Goal: Check status: Check status

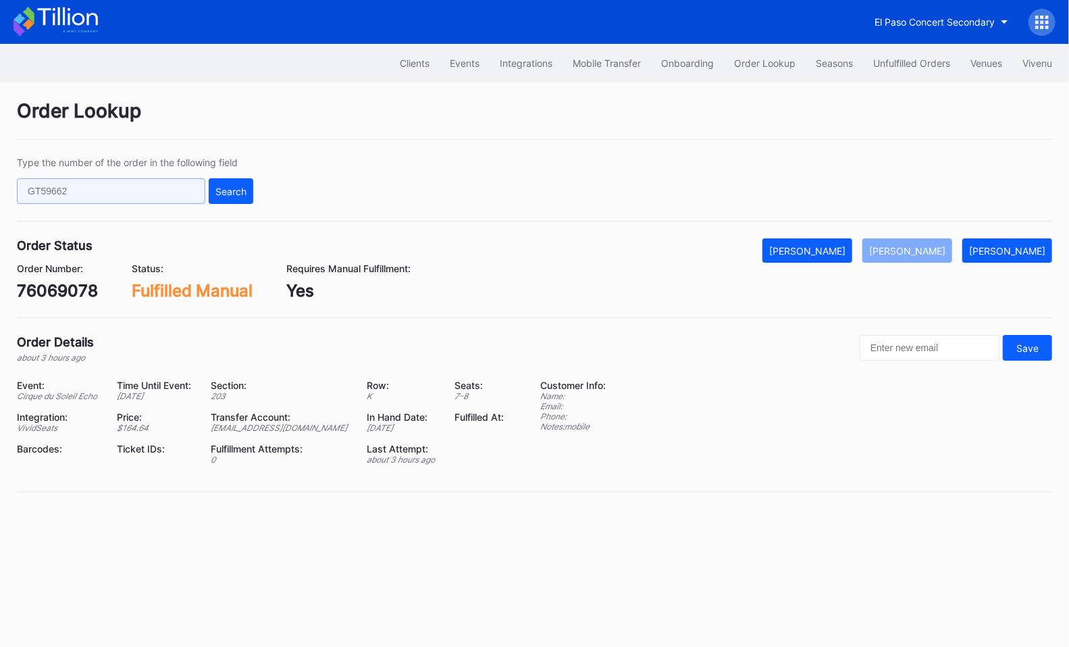
click at [146, 195] on input "text" at bounding box center [111, 191] width 188 height 26
paste input "112280895"
type input "112280895"
click at [217, 195] on button "Search" at bounding box center [231, 191] width 45 height 26
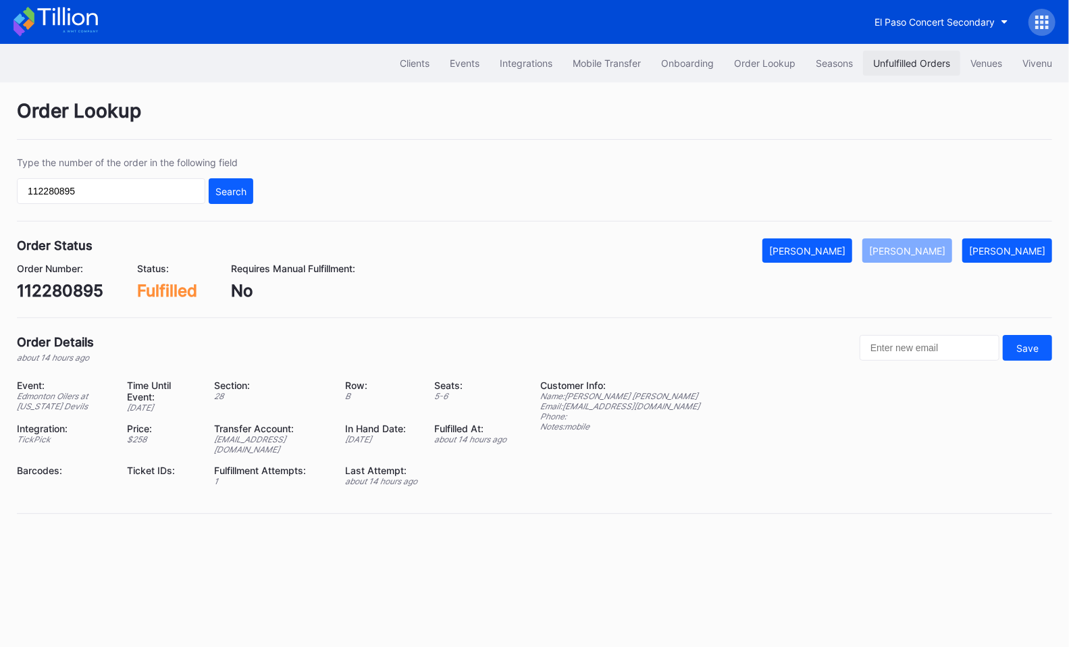
click at [893, 68] on div "Unfulfilled Orders" at bounding box center [911, 62] width 77 height 11
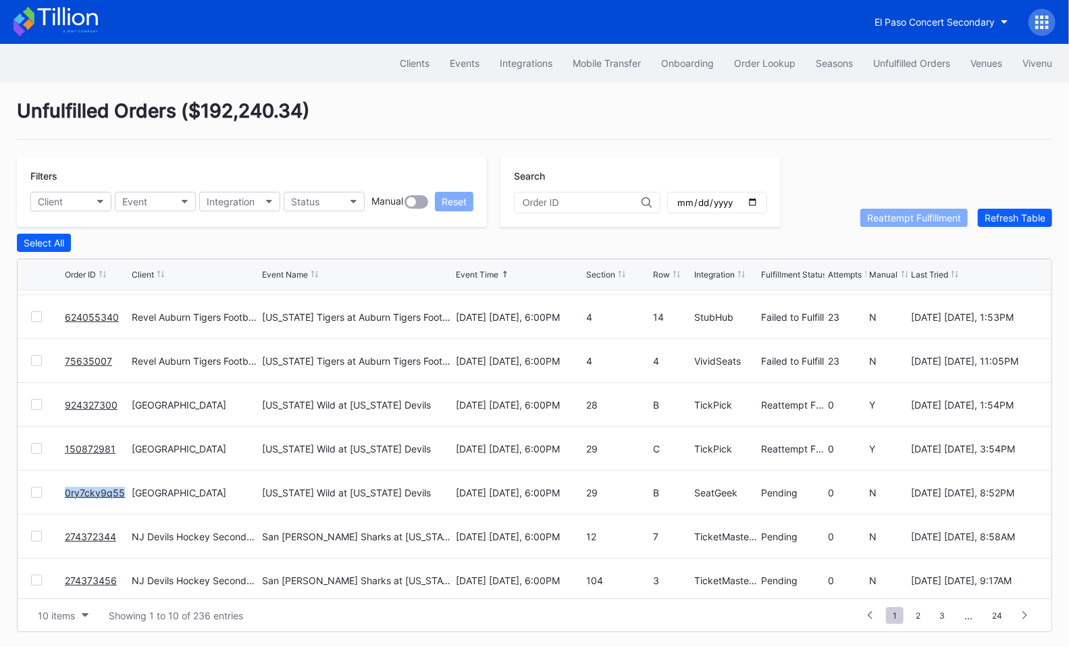
scroll to position [38, 0]
click at [778, 51] on button "Order Lookup" at bounding box center [765, 63] width 82 height 25
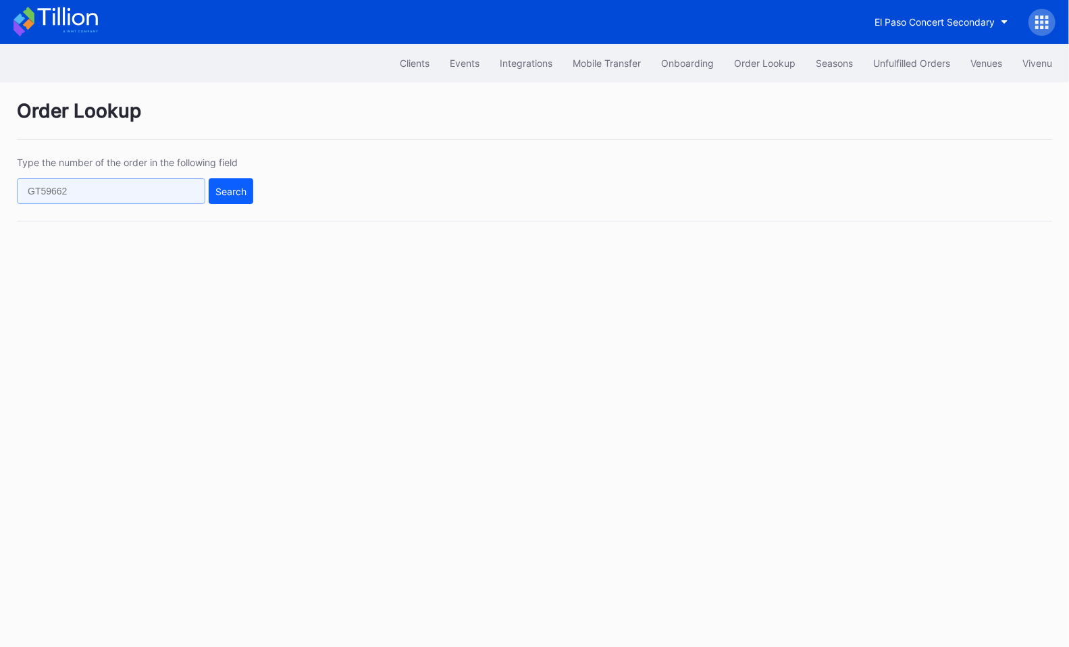
click at [203, 182] on input "text" at bounding box center [111, 191] width 188 height 26
paste input "625470085"
click at [250, 184] on button "Search" at bounding box center [231, 191] width 45 height 26
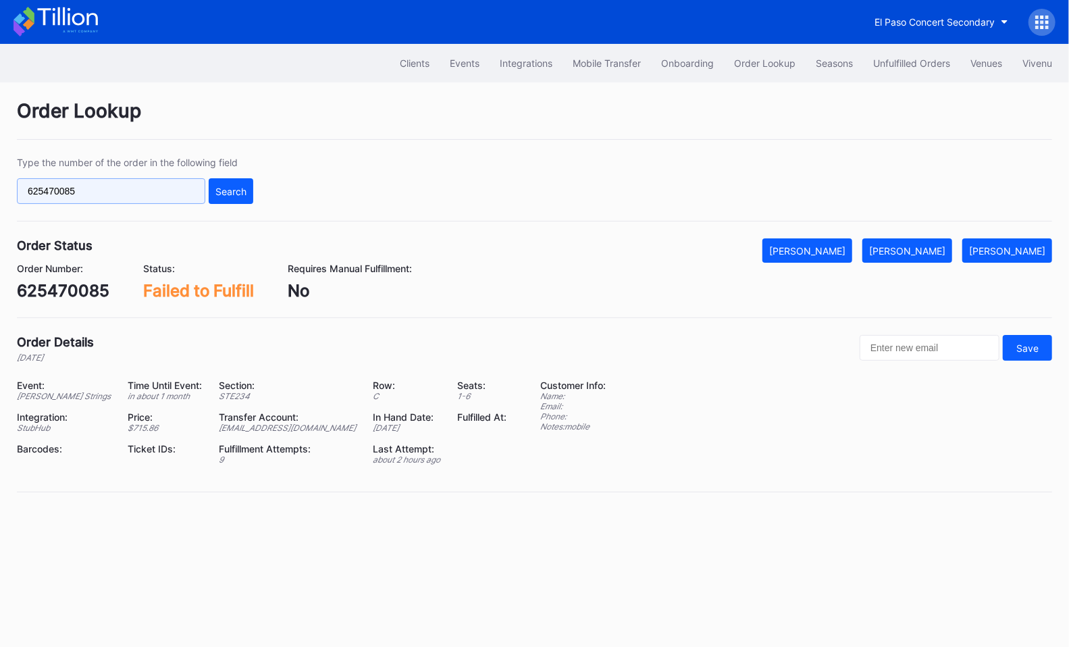
click at [179, 188] on input "625470085" at bounding box center [111, 191] width 188 height 26
paste input "740678512"
type input "740678512"
click at [244, 186] on div "Search" at bounding box center [230, 191] width 31 height 11
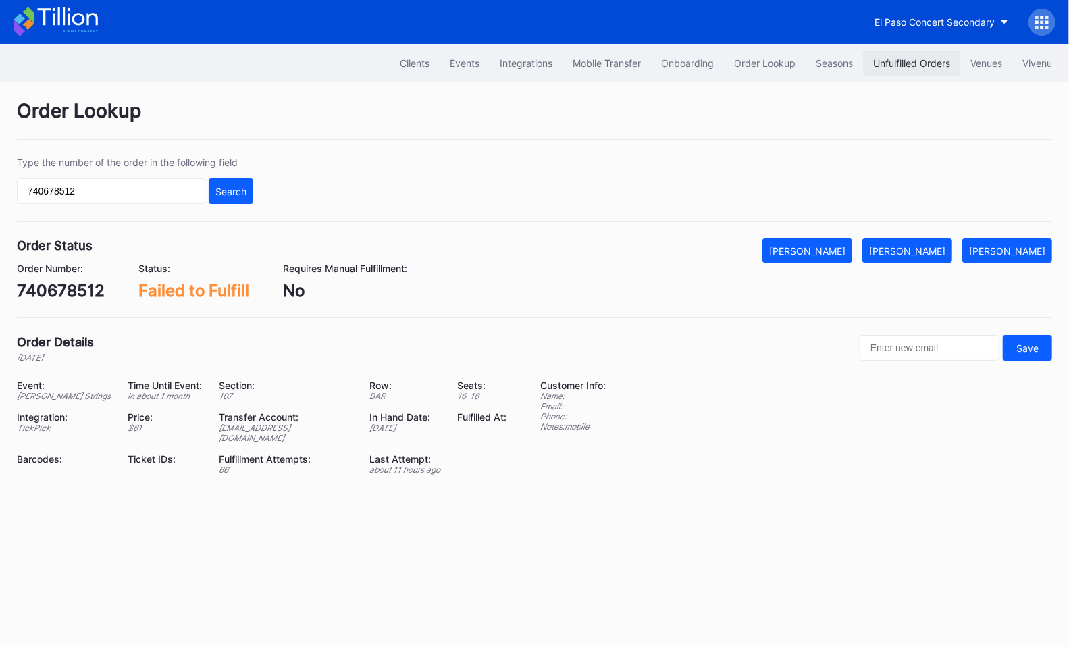
click at [882, 65] on div "Unfulfilled Orders" at bounding box center [911, 62] width 77 height 11
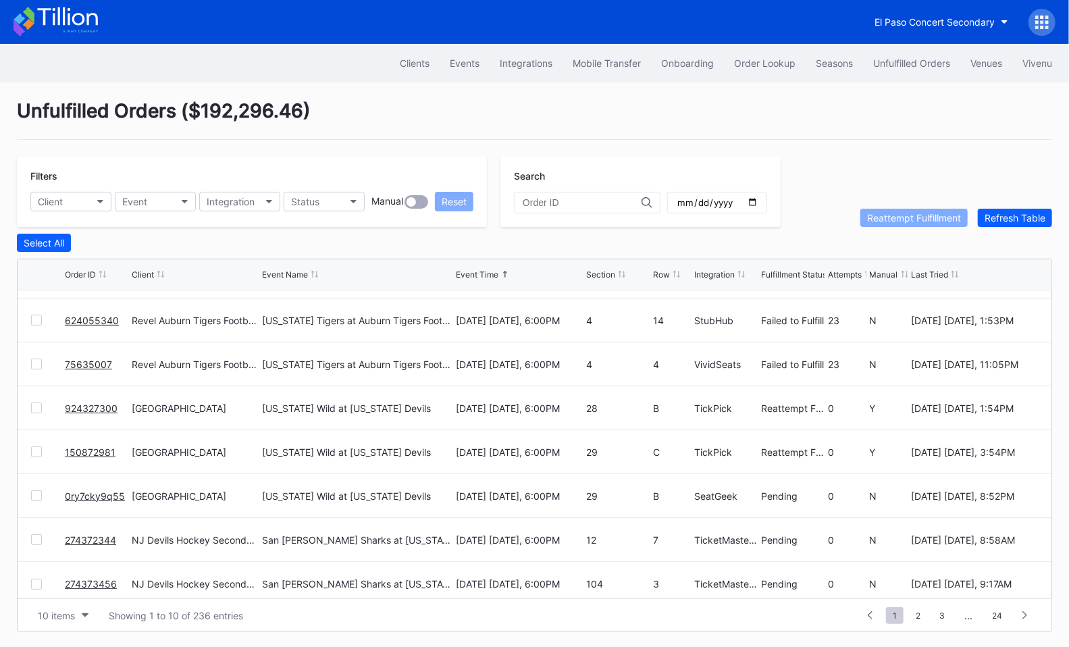
scroll to position [130, 0]
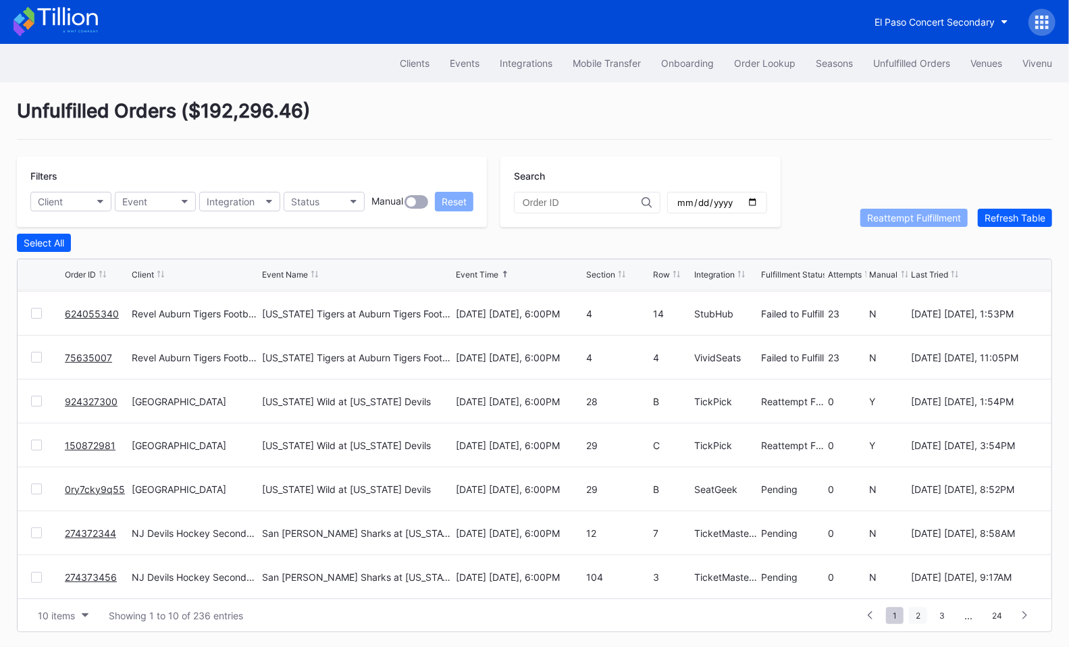
click at [922, 615] on span "2" at bounding box center [918, 615] width 18 height 17
click at [873, 614] on span "1" at bounding box center [870, 615] width 18 height 17
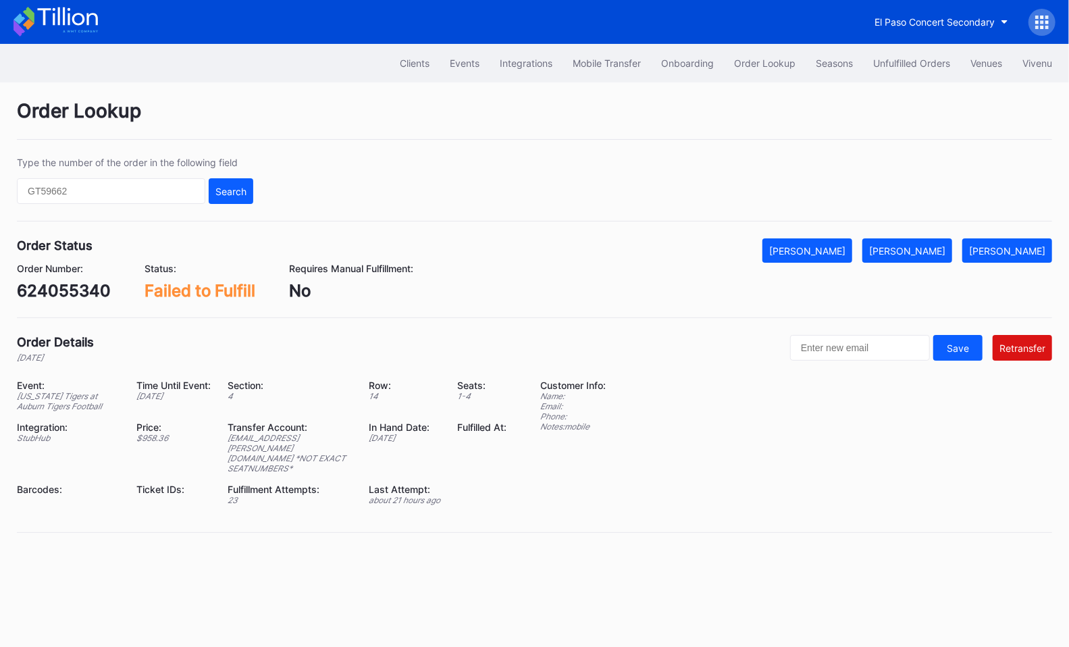
click at [71, 281] on div "624055340" at bounding box center [64, 291] width 94 height 20
copy div "624055340"
click at [61, 292] on div "75635007" at bounding box center [57, 291] width 81 height 20
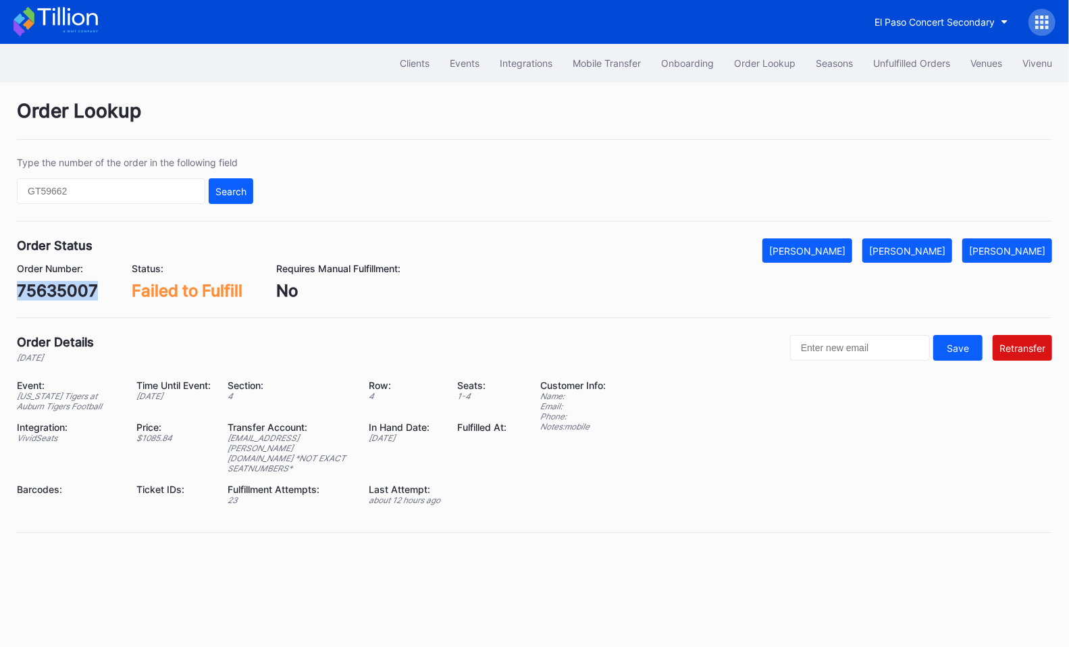
copy div "75635007"
